Goal: Book appointment/travel/reservation

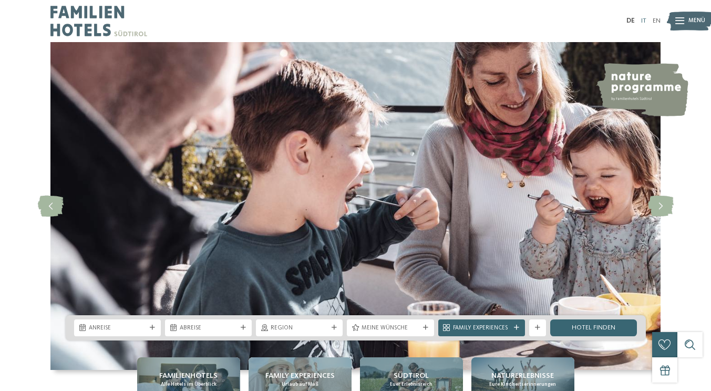
click at [641, 23] on link "IT" at bounding box center [643, 20] width 5 height 7
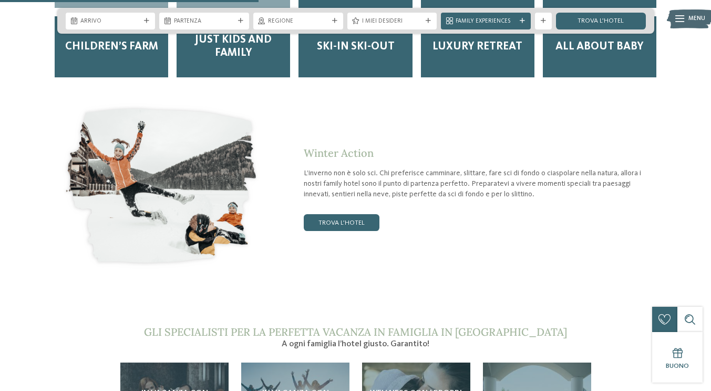
scroll to position [1577, 0]
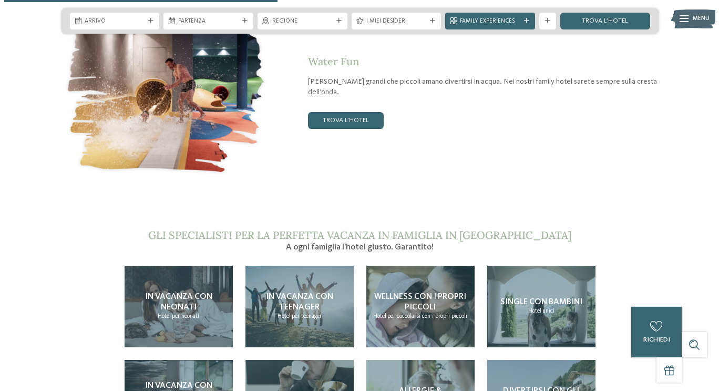
scroll to position [1682, 0]
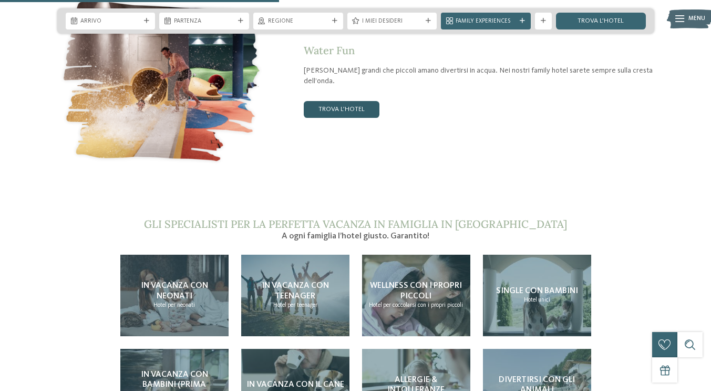
click at [367, 118] on link "trova l’hotel" at bounding box center [342, 109] width 76 height 17
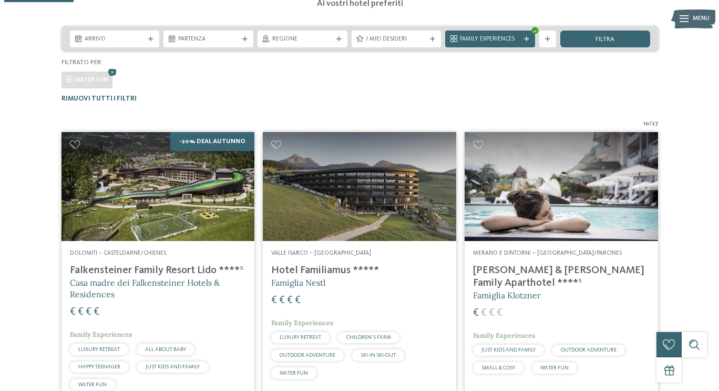
scroll to position [85, 0]
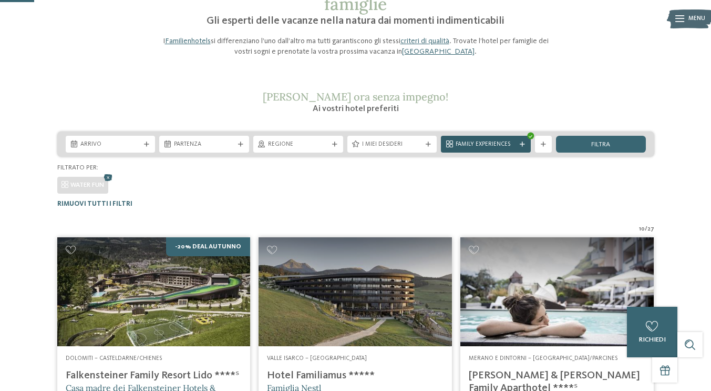
click at [520, 147] on icon at bounding box center [522, 144] width 5 height 5
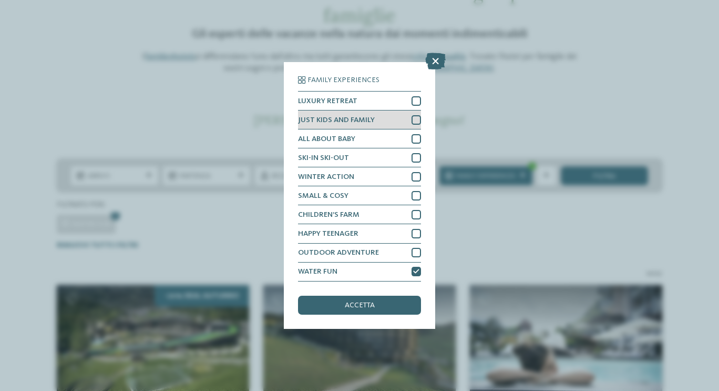
click at [414, 121] on div at bounding box center [416, 119] width 9 height 9
click at [367, 305] on span "accetta" at bounding box center [360, 304] width 30 height 7
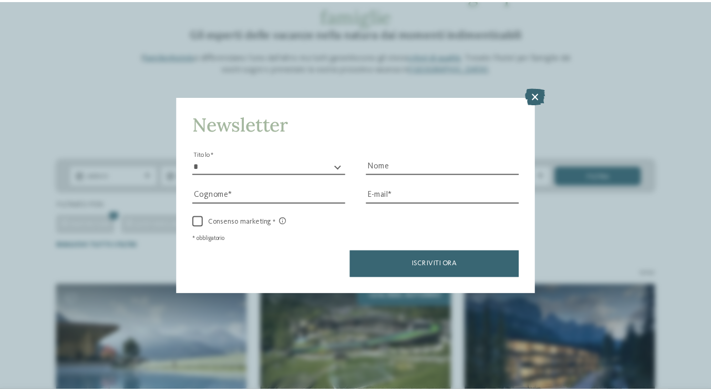
scroll to position [304, 0]
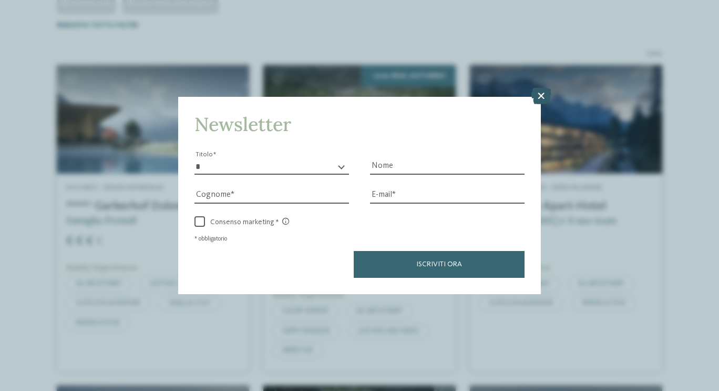
click at [538, 91] on icon at bounding box center [541, 95] width 21 height 17
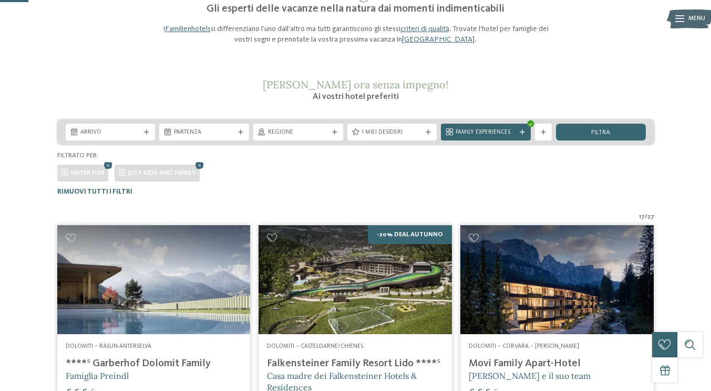
scroll to position [94, 0]
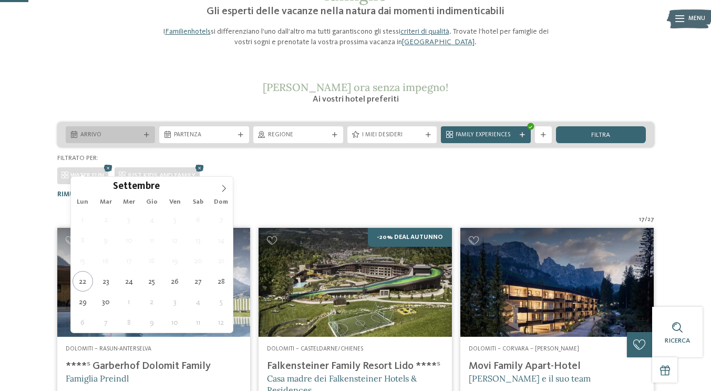
click at [148, 143] on div "Arrivo" at bounding box center [111, 134] width 90 height 17
click at [222, 188] on icon at bounding box center [223, 188] width 7 height 7
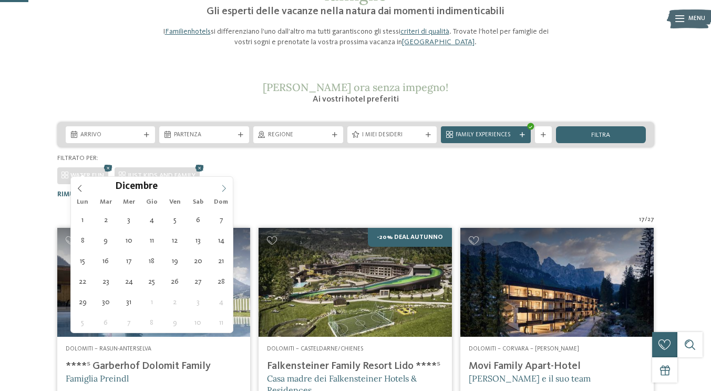
click at [222, 188] on icon at bounding box center [223, 188] width 7 height 7
type div "11.12.2025"
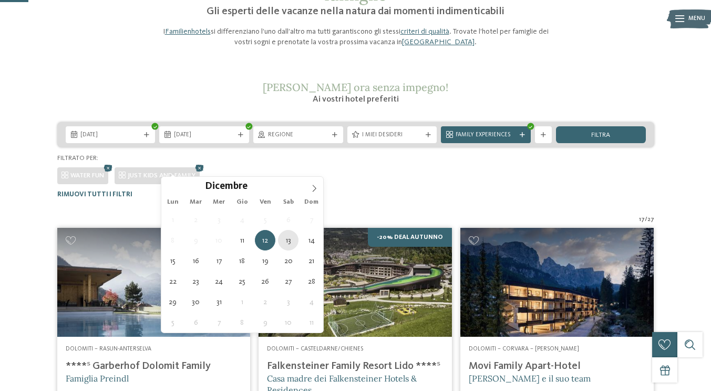
type div "13.12.2025"
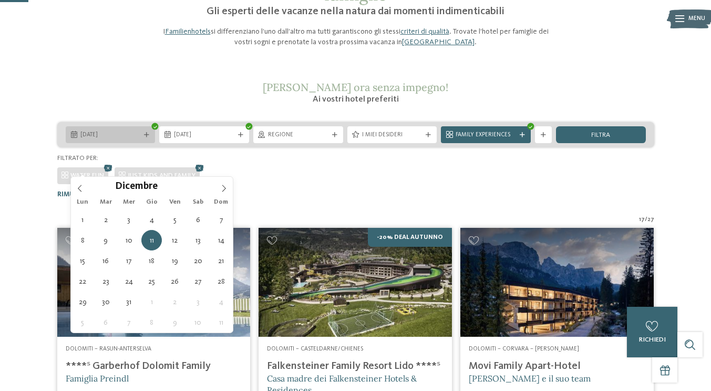
click at [142, 138] on div at bounding box center [146, 134] width 8 height 5
type div "10.12.2025"
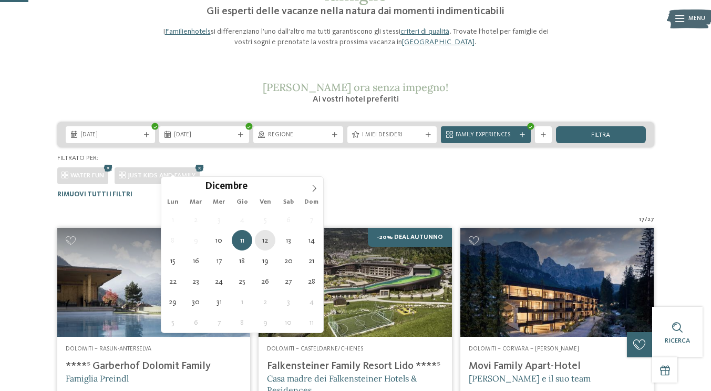
type div "12.12.2025"
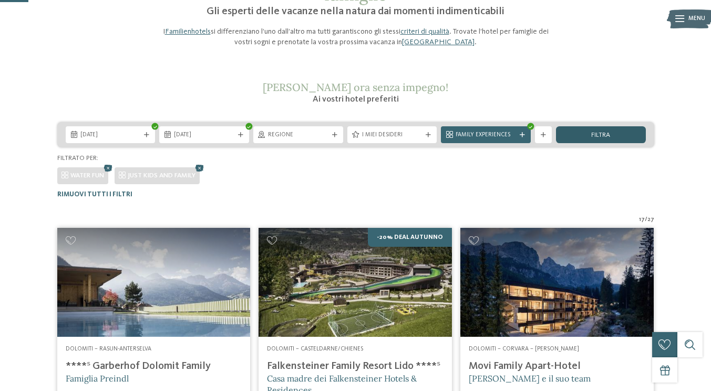
click at [592, 139] on span "filtra" at bounding box center [600, 135] width 19 height 7
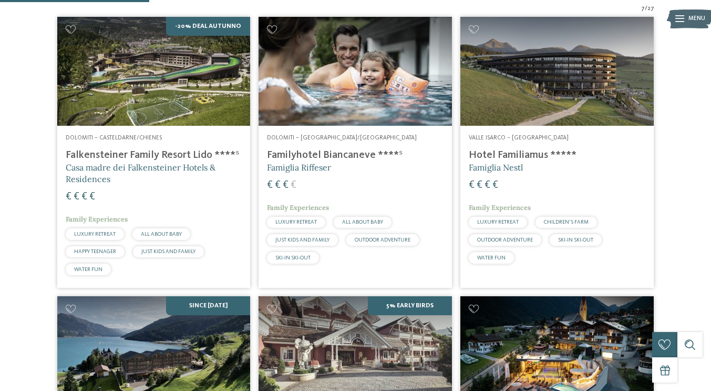
scroll to position [304, 0]
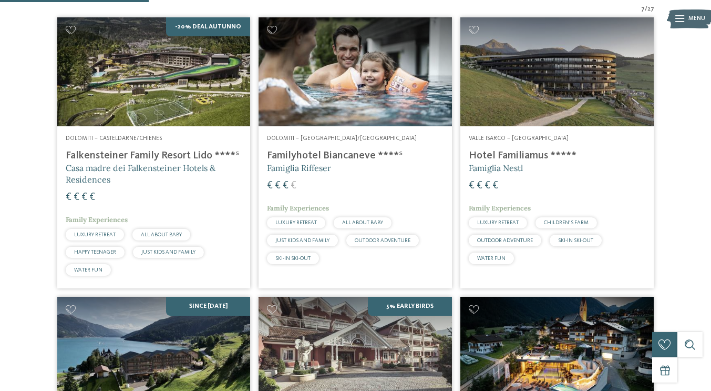
click at [336, 162] on h4 "Familyhotel Biancaneve ****ˢ" at bounding box center [355, 155] width 177 height 13
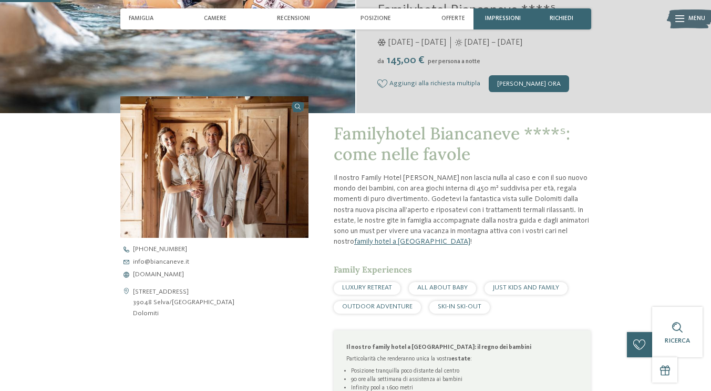
scroll to position [263, 0]
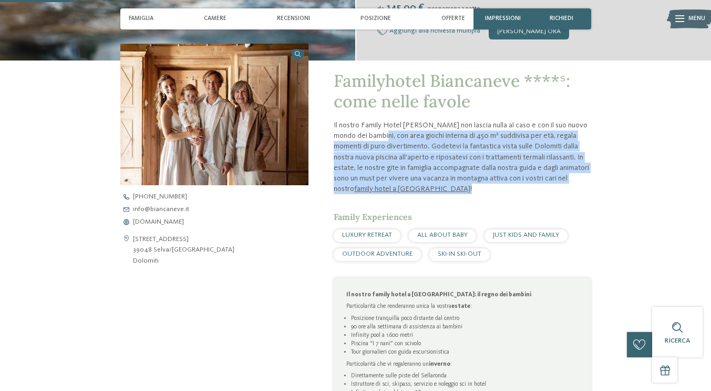
drag, startPoint x: 373, startPoint y: 186, endPoint x: 521, endPoint y: 246, distance: 160.4
click at [521, 194] on p "Il nostro Family Hotel Biancaneve non lascia nulla al caso e con il suo nuovo m…" at bounding box center [463, 157] width 258 height 74
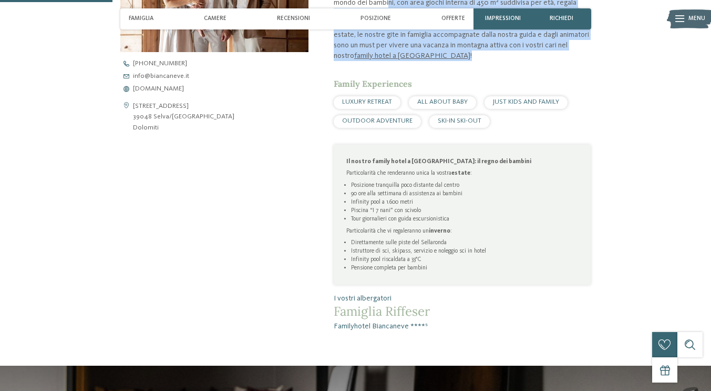
scroll to position [421, 0]
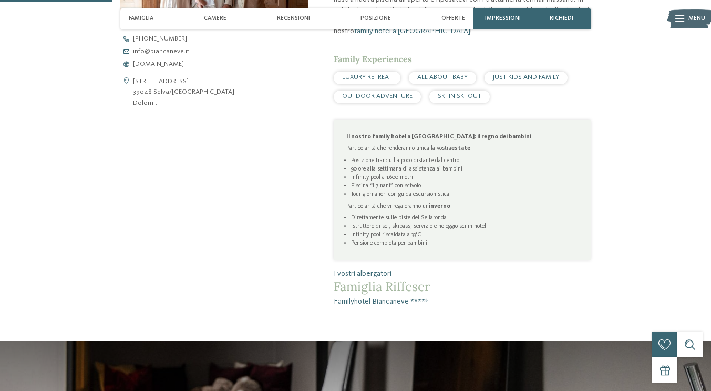
click at [473, 165] on li "Posizione tranquilla poco distante dal centro" at bounding box center [464, 160] width 227 height 8
click at [351, 199] on ul "Posizione tranquilla poco distante dal centro 90 ore alla settimana di assisten…" at bounding box center [462, 177] width 232 height 43
drag, startPoint x: 352, startPoint y: 243, endPoint x: 434, endPoint y: 252, distance: 82.5
click at [434, 199] on ul "Posizione tranquilla poco distante dal centro 90 ore alla settimana di assisten…" at bounding box center [462, 177] width 232 height 43
click at [434, 181] on li "Infinity pool a 1.600 metri" at bounding box center [464, 177] width 227 height 8
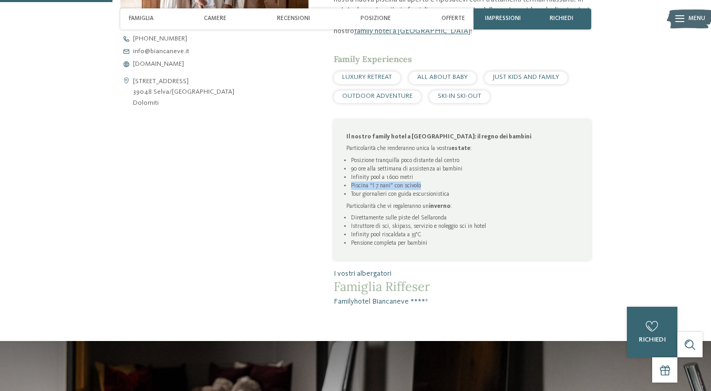
drag, startPoint x: 351, startPoint y: 261, endPoint x: 434, endPoint y: 260, distance: 83.1
click at [434, 190] on li "Piscina “I 7 nani” con scivolo" at bounding box center [464, 185] width 227 height 8
click at [435, 190] on li "Piscina “I 7 nani” con scivolo" at bounding box center [464, 185] width 227 height 8
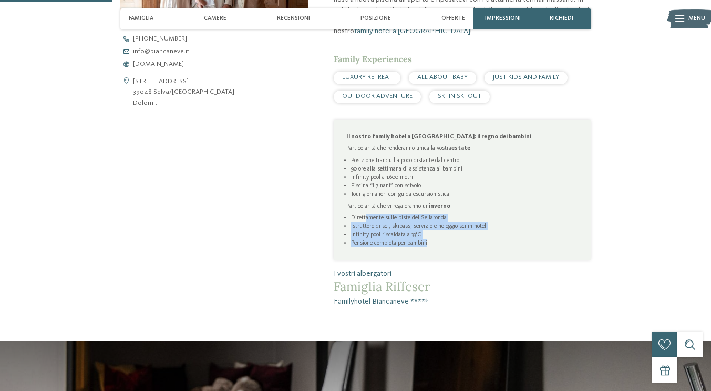
drag, startPoint x: 366, startPoint y: 295, endPoint x: 453, endPoint y: 324, distance: 92.1
click at [453, 247] on ul "Direttamente sulle piste del Sellaronda Istruttore di sci, skipass, servizio e …" at bounding box center [462, 230] width 232 height 34
click at [449, 247] on li "Pensione completa per bambini" at bounding box center [464, 243] width 227 height 8
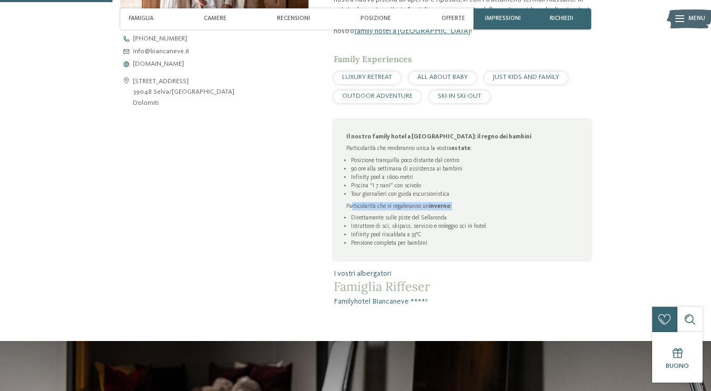
drag, startPoint x: 352, startPoint y: 285, endPoint x: 476, endPoint y: 284, distance: 124.1
click at [475, 210] on p "Particolarità che vi regaleranno un inverno :" at bounding box center [462, 206] width 232 height 8
click at [430, 210] on p "Particolarità che vi regaleranno un inverno :" at bounding box center [462, 206] width 232 height 8
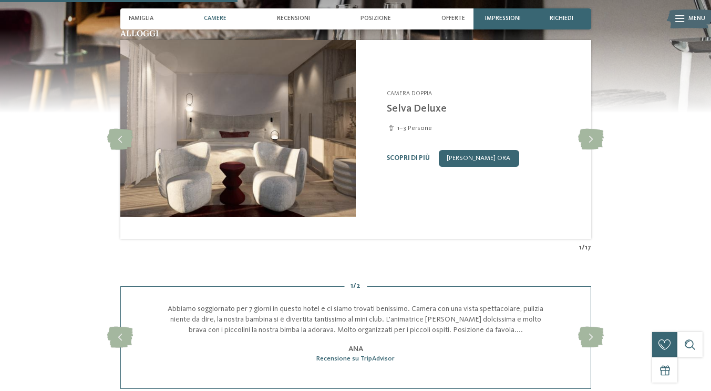
scroll to position [894, 0]
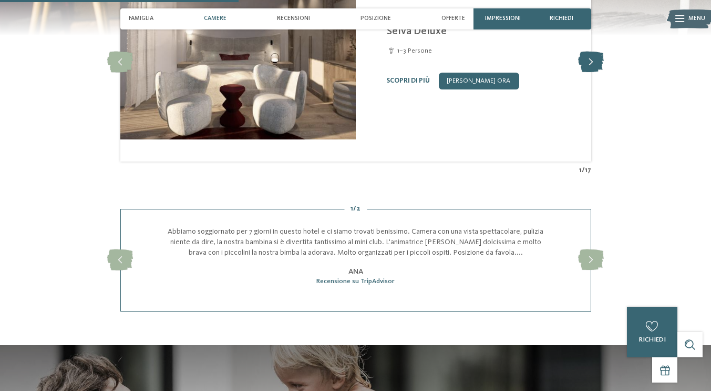
click at [604, 73] on icon at bounding box center [591, 62] width 26 height 21
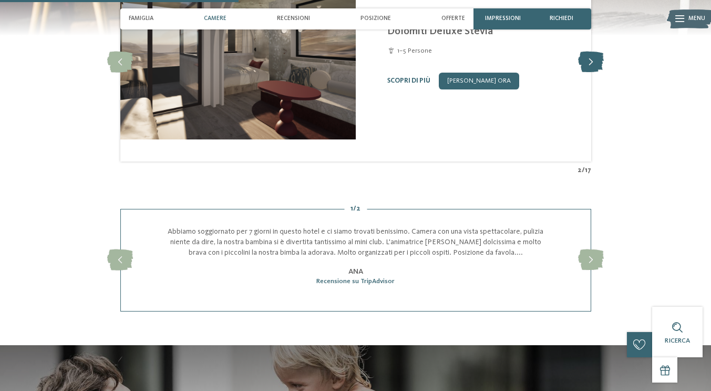
click at [604, 73] on icon at bounding box center [591, 62] width 26 height 21
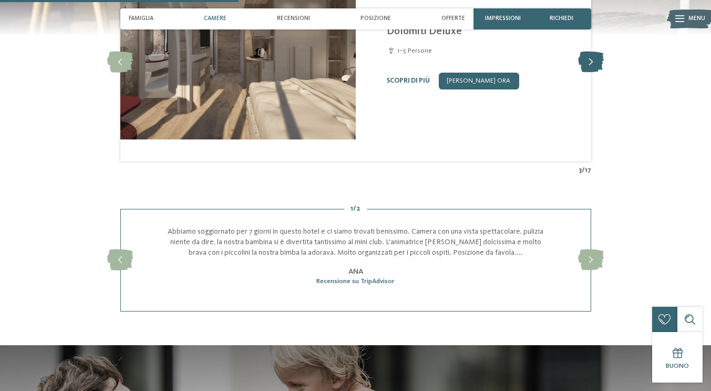
click at [604, 73] on icon at bounding box center [591, 62] width 26 height 21
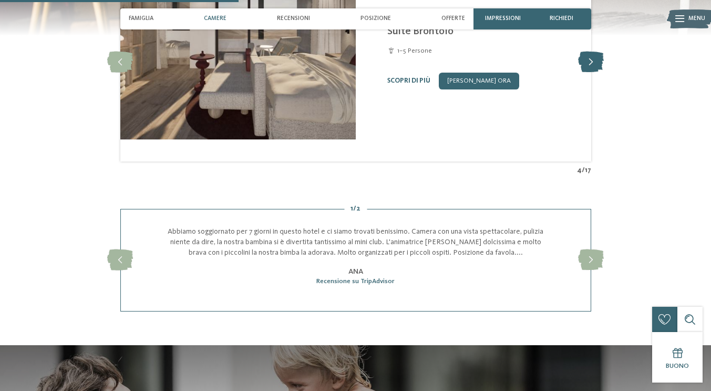
click at [604, 73] on icon at bounding box center [591, 62] width 26 height 21
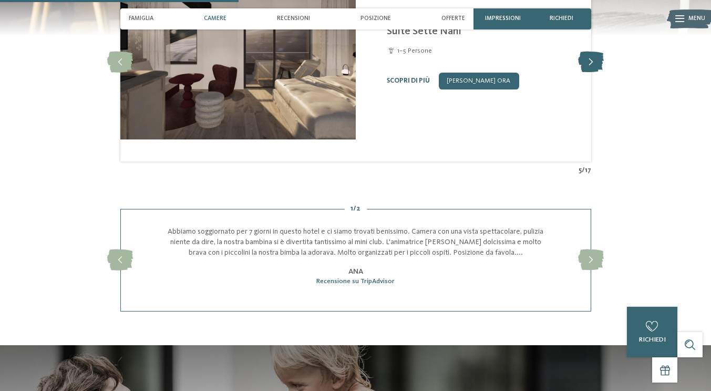
click at [604, 73] on icon at bounding box center [591, 62] width 26 height 21
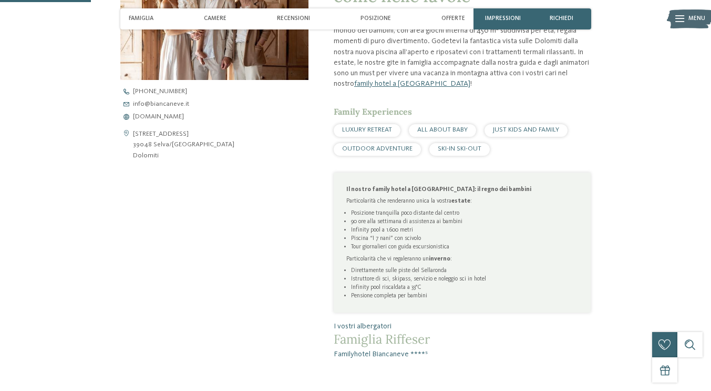
scroll to position [158, 0]
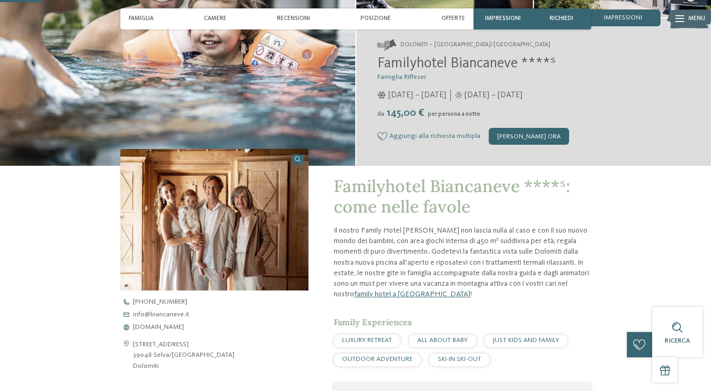
click at [280, 189] on link at bounding box center [214, 219] width 188 height 141
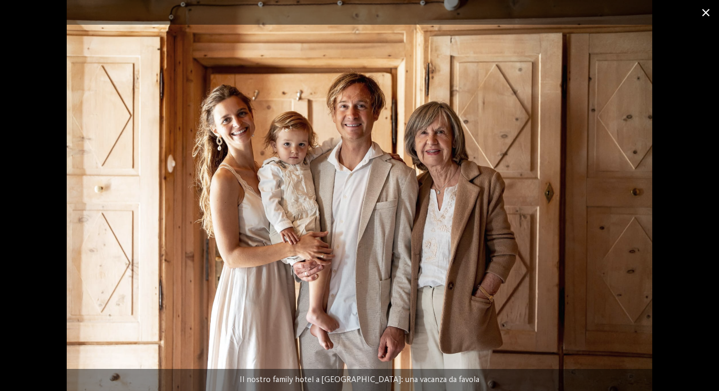
click at [706, 11] on span at bounding box center [706, 12] width 26 height 25
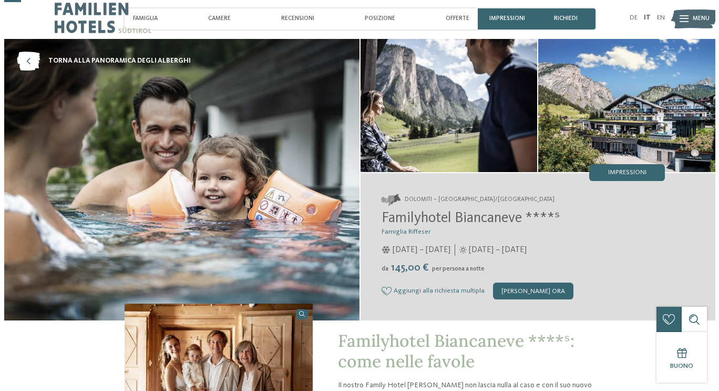
scroll to position [0, 0]
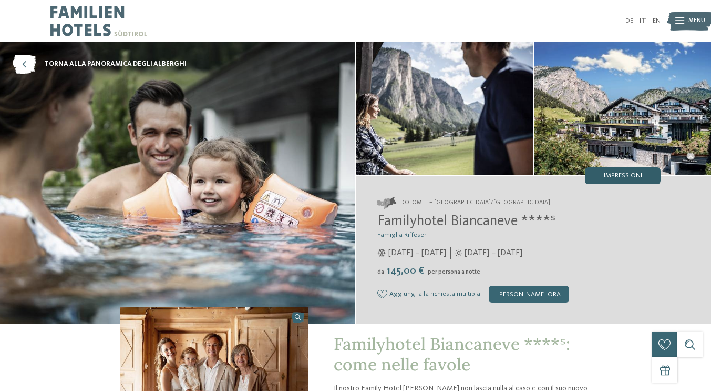
click at [604, 179] on span "Impressioni" at bounding box center [623, 175] width 38 height 7
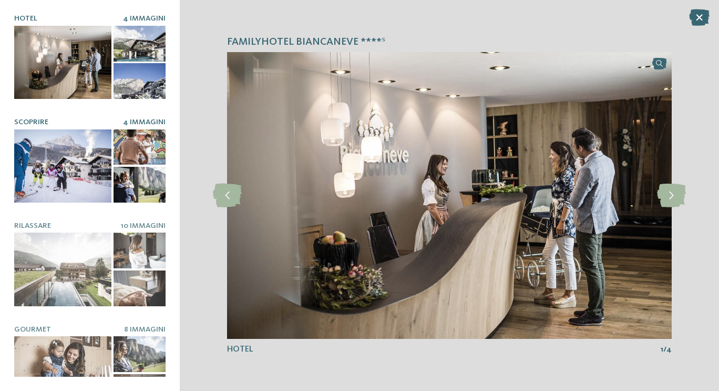
click at [78, 158] on div at bounding box center [62, 165] width 97 height 73
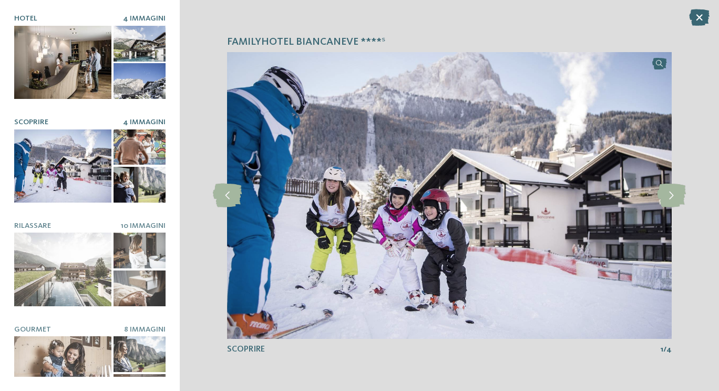
click at [140, 40] on div at bounding box center [140, 44] width 52 height 36
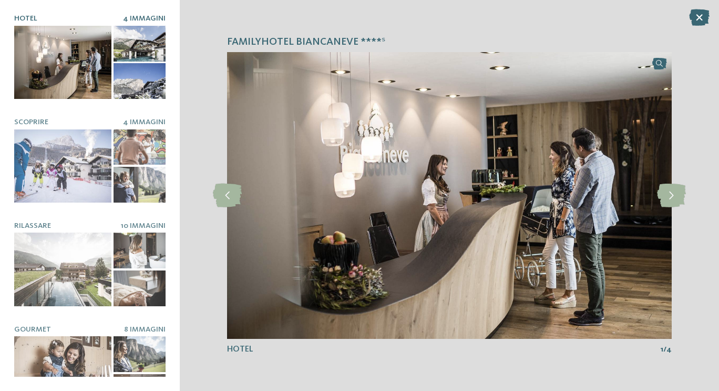
click at [127, 59] on div at bounding box center [140, 44] width 52 height 36
click at [673, 193] on icon at bounding box center [671, 195] width 29 height 24
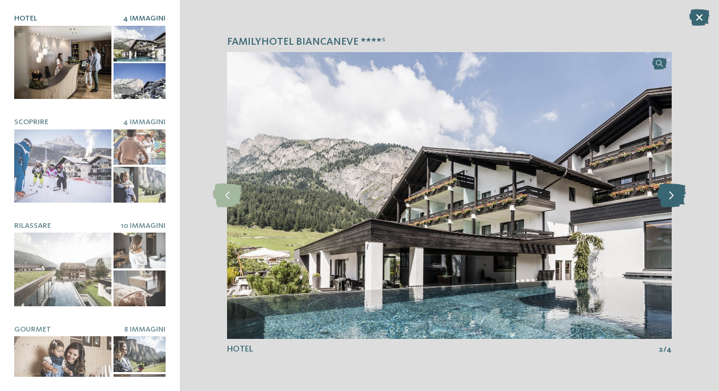
click at [671, 193] on icon at bounding box center [671, 195] width 29 height 24
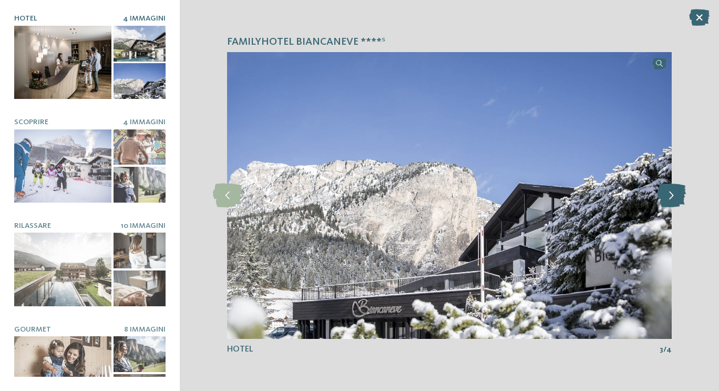
click at [669, 193] on icon at bounding box center [671, 195] width 29 height 24
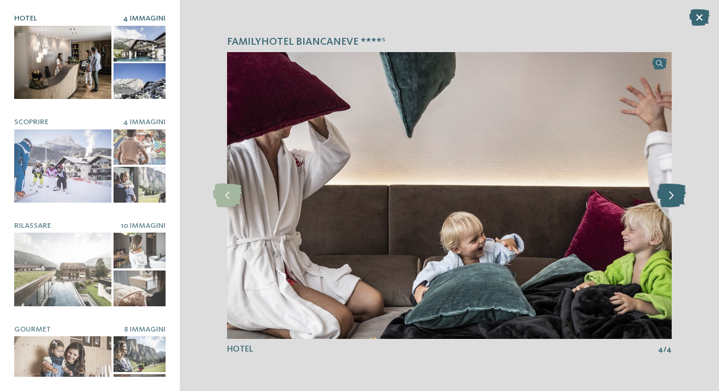
click at [669, 191] on icon at bounding box center [671, 195] width 29 height 24
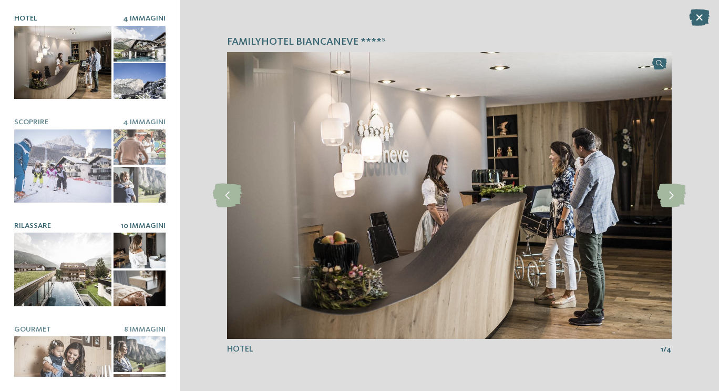
click at [64, 255] on div at bounding box center [62, 268] width 97 height 73
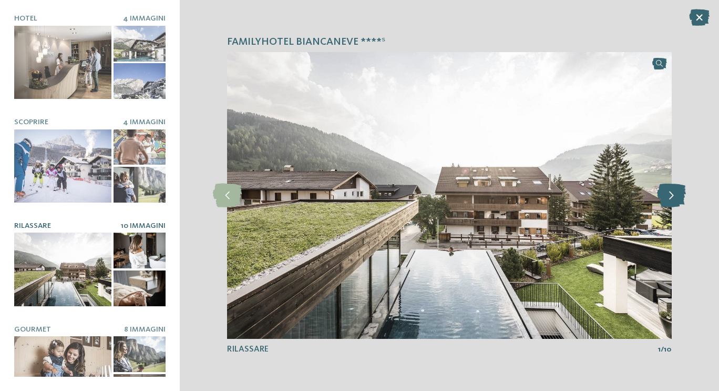
click at [671, 196] on icon at bounding box center [671, 195] width 29 height 24
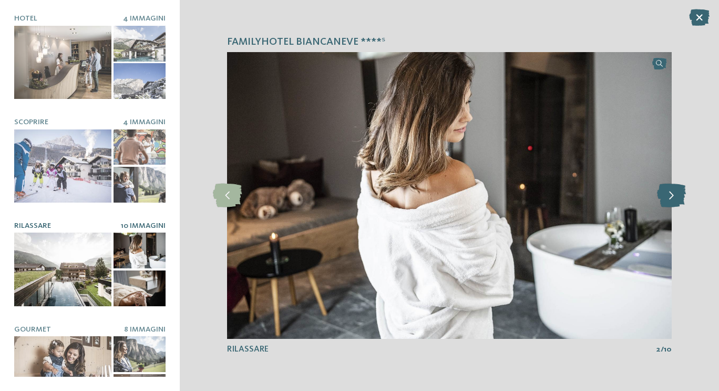
click at [669, 196] on icon at bounding box center [671, 195] width 29 height 24
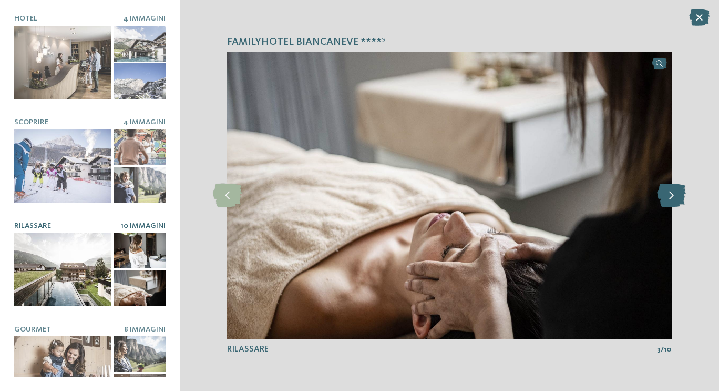
click at [669, 196] on icon at bounding box center [671, 195] width 29 height 24
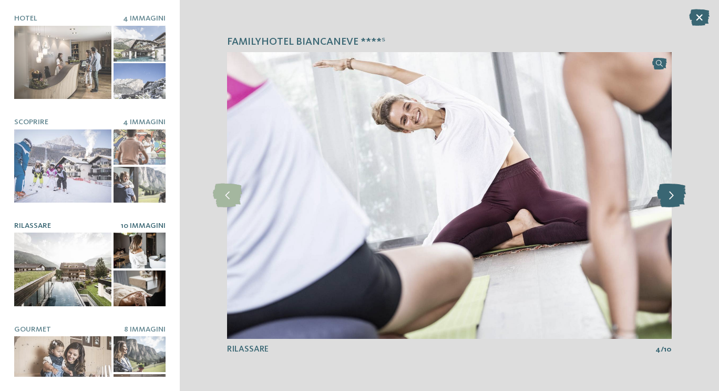
click at [669, 196] on icon at bounding box center [671, 195] width 29 height 24
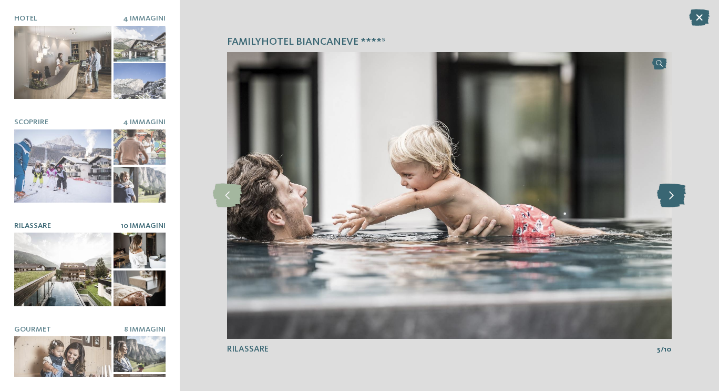
click at [669, 196] on icon at bounding box center [671, 195] width 29 height 24
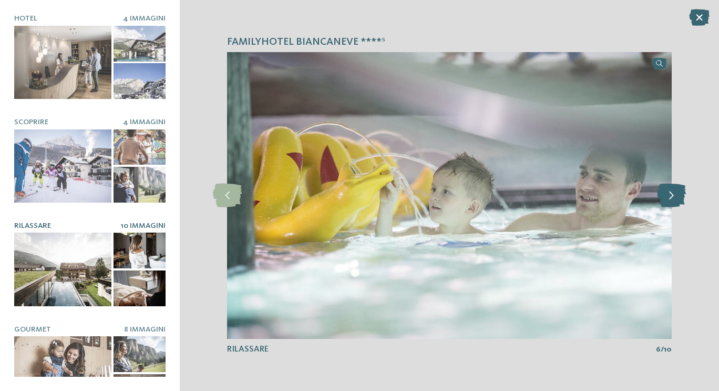
click at [669, 196] on icon at bounding box center [671, 195] width 29 height 24
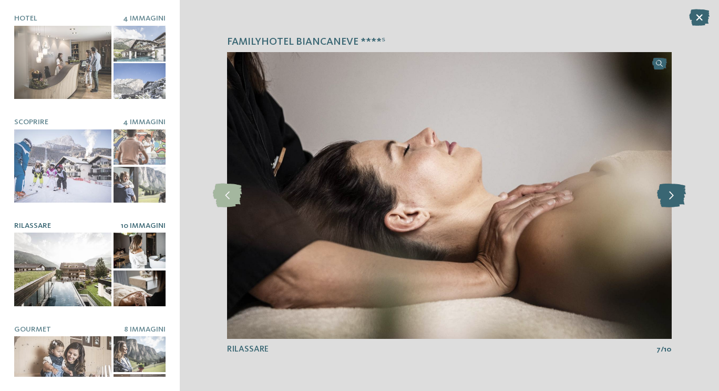
click at [669, 196] on icon at bounding box center [671, 195] width 29 height 24
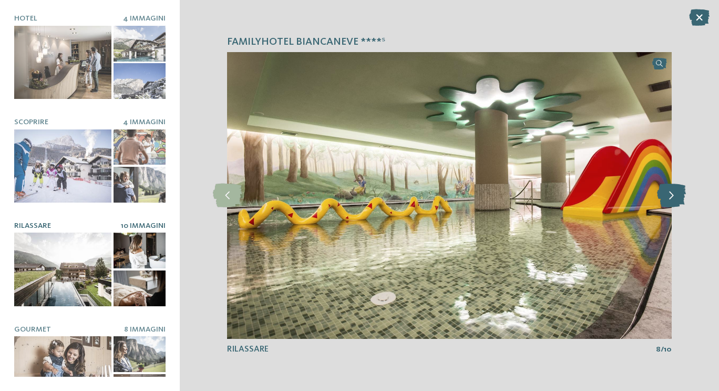
click at [669, 196] on icon at bounding box center [671, 195] width 29 height 24
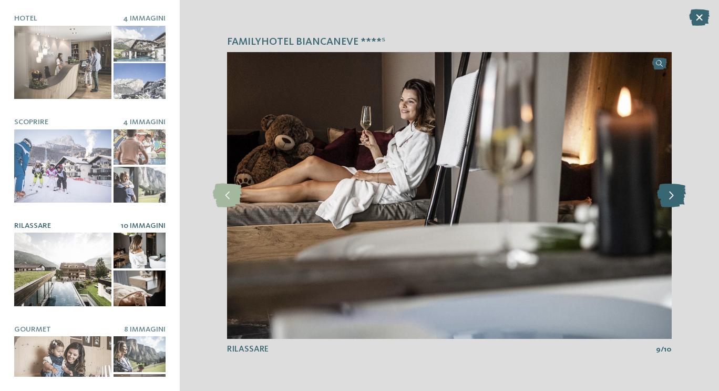
click at [669, 196] on icon at bounding box center [671, 195] width 29 height 24
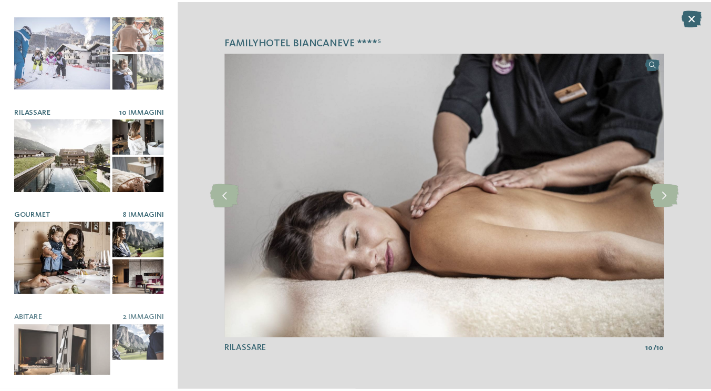
scroll to position [124, 0]
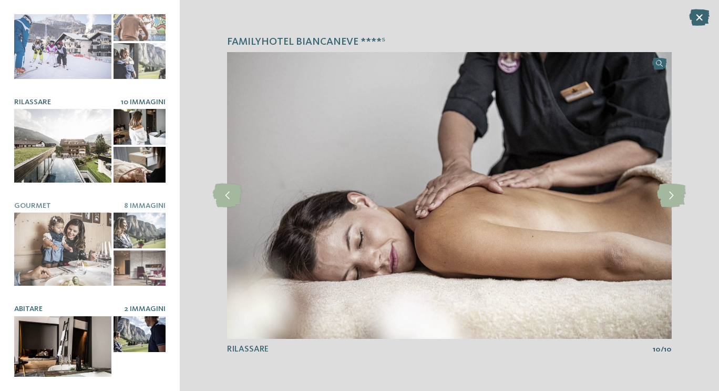
click at [56, 324] on div at bounding box center [62, 352] width 97 height 73
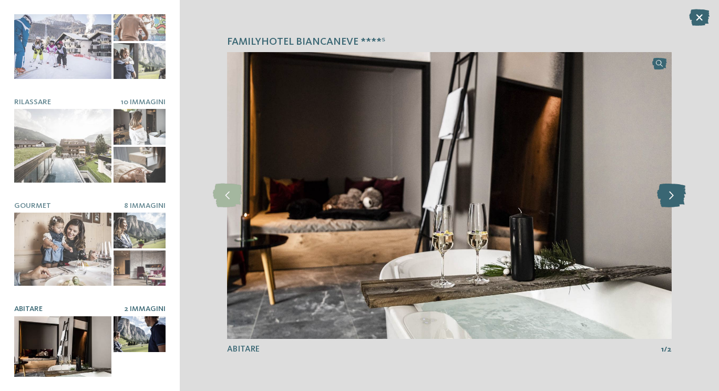
click at [674, 192] on icon at bounding box center [671, 195] width 29 height 24
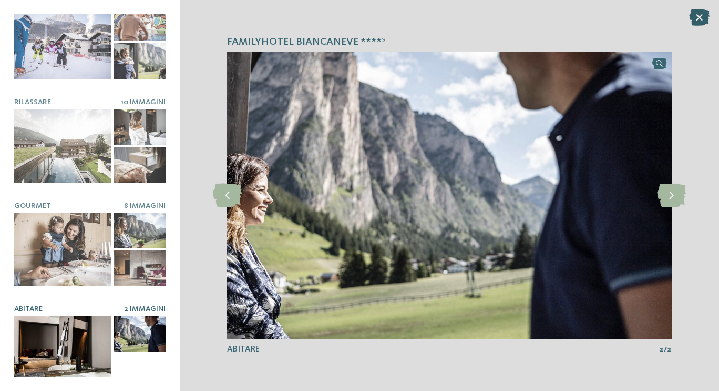
click at [699, 15] on icon at bounding box center [699, 17] width 21 height 17
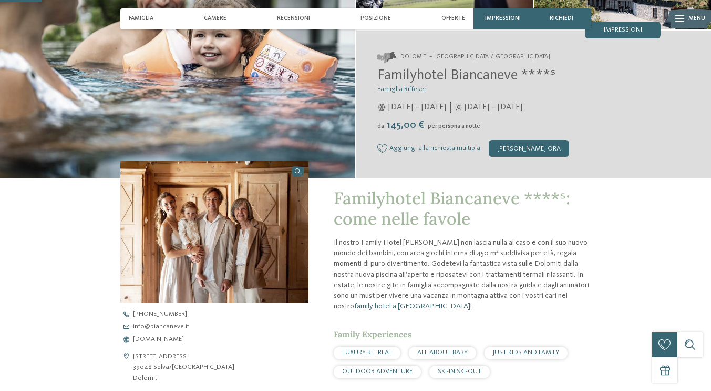
scroll to position [158, 0]
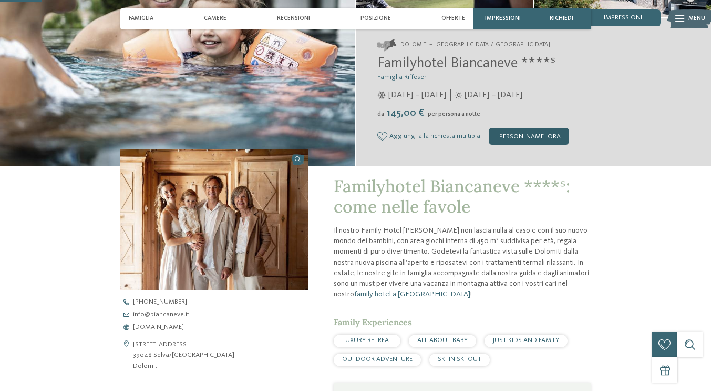
click at [569, 145] on div "[PERSON_NAME] ora" at bounding box center [529, 136] width 80 height 17
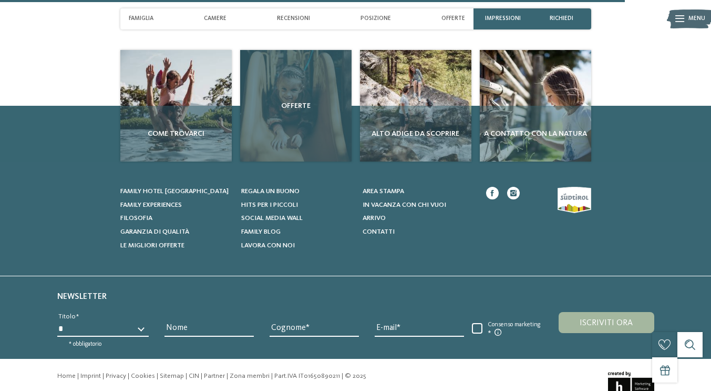
scroll to position [2477, 0]
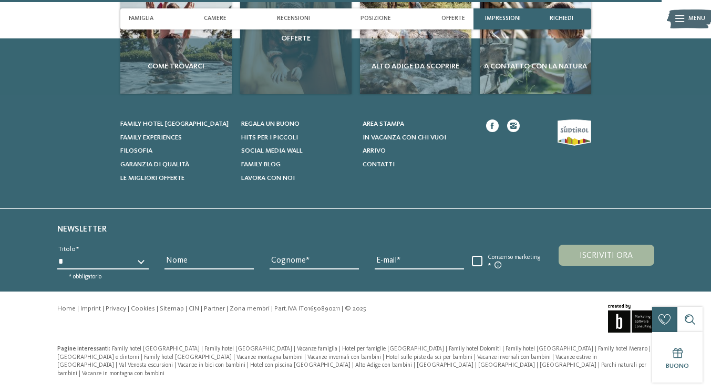
click at [301, 44] on span "Offerte" at bounding box center [295, 38] width 103 height 11
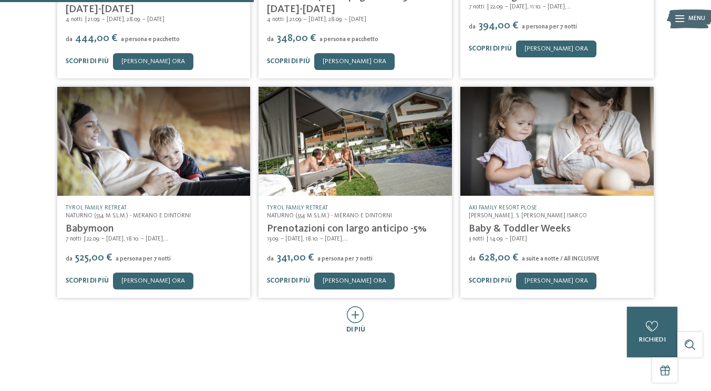
scroll to position [368, 0]
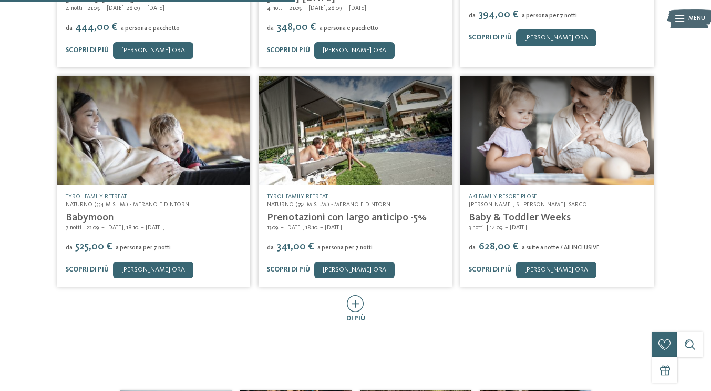
drag, startPoint x: 66, startPoint y: 245, endPoint x: 214, endPoint y: 293, distance: 155.3
click at [217, 286] on div "TYROL family retreat Naturno (554 m s.l.m.) - Merano e dintorni Babymoon 7 nott…" at bounding box center [153, 236] width 193 height 102
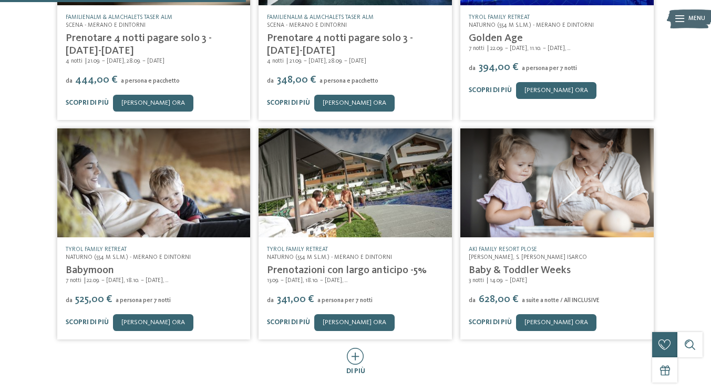
scroll to position [53, 0]
